Goal: Check status: Check status

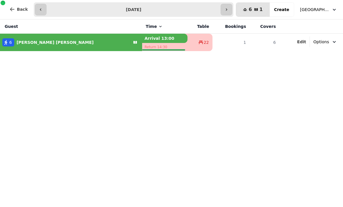
click at [227, 10] on icon "button" at bounding box center [226, 9] width 1 height 2
click at [210, 4] on button "button" at bounding box center [211, 10] width 12 height 12
click at [39, 7] on icon "button" at bounding box center [40, 9] width 5 height 5
type input "**********"
